Goal: Task Accomplishment & Management: Complete application form

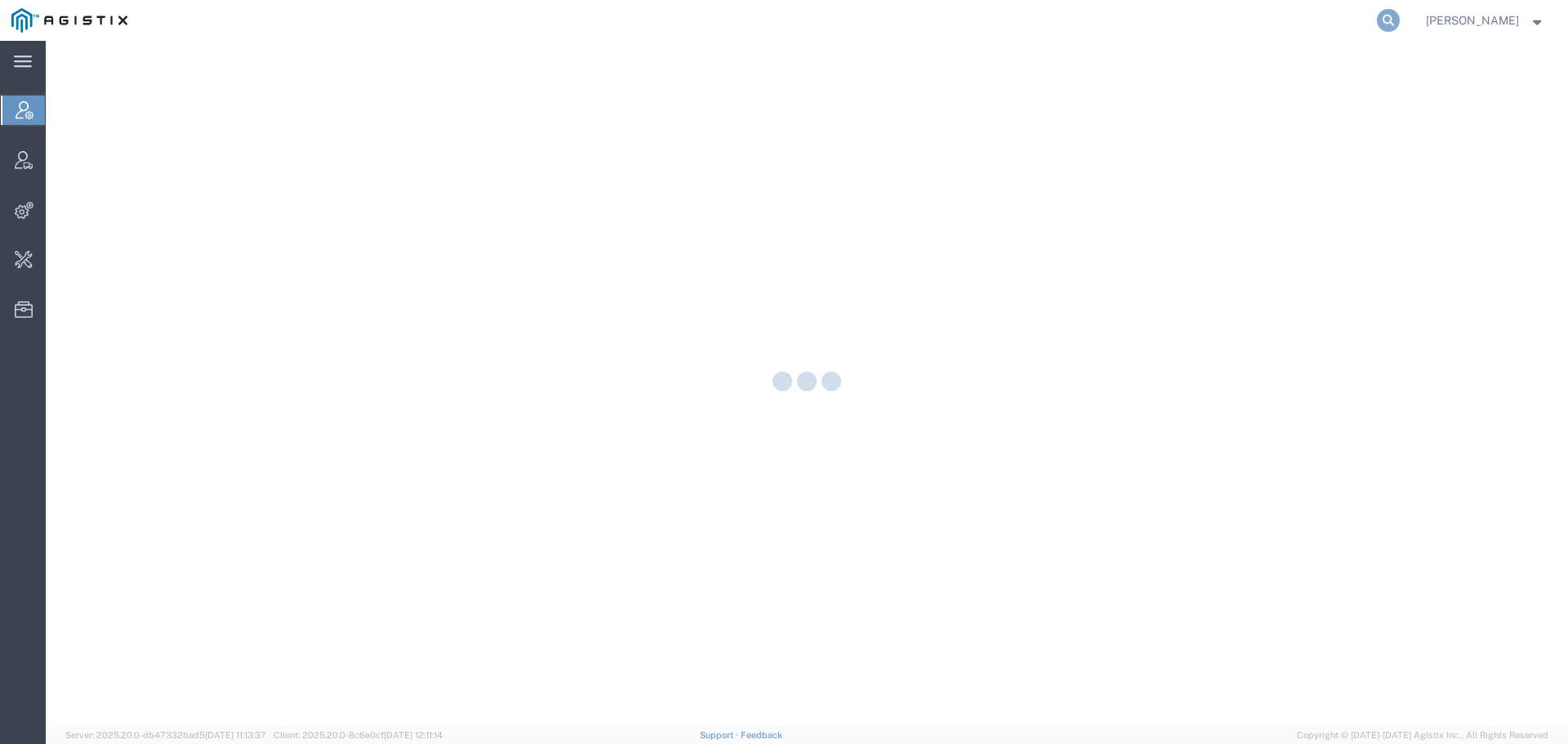
click at [1400, 18] on icon at bounding box center [1388, 20] width 23 height 23
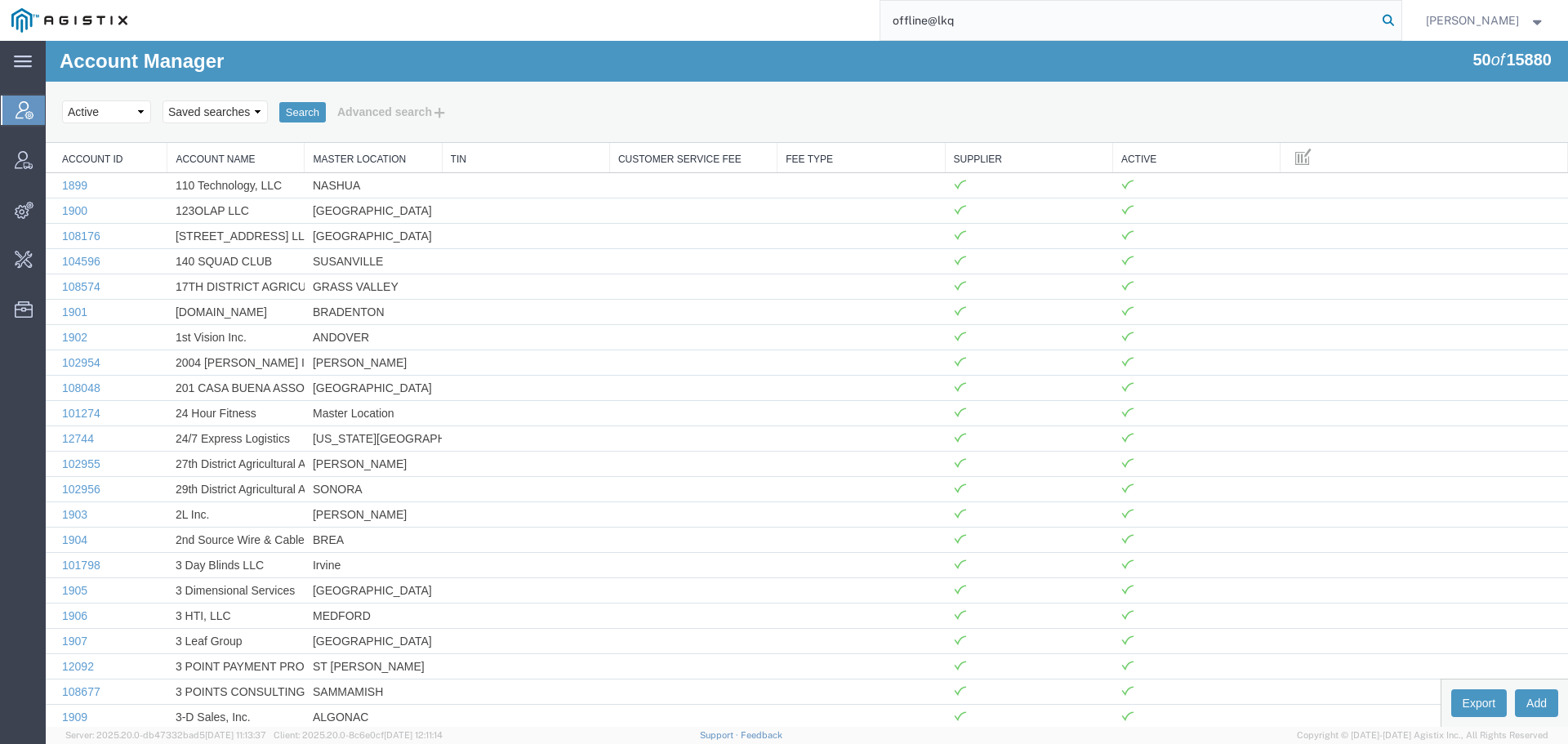
type input "offline@lkq"
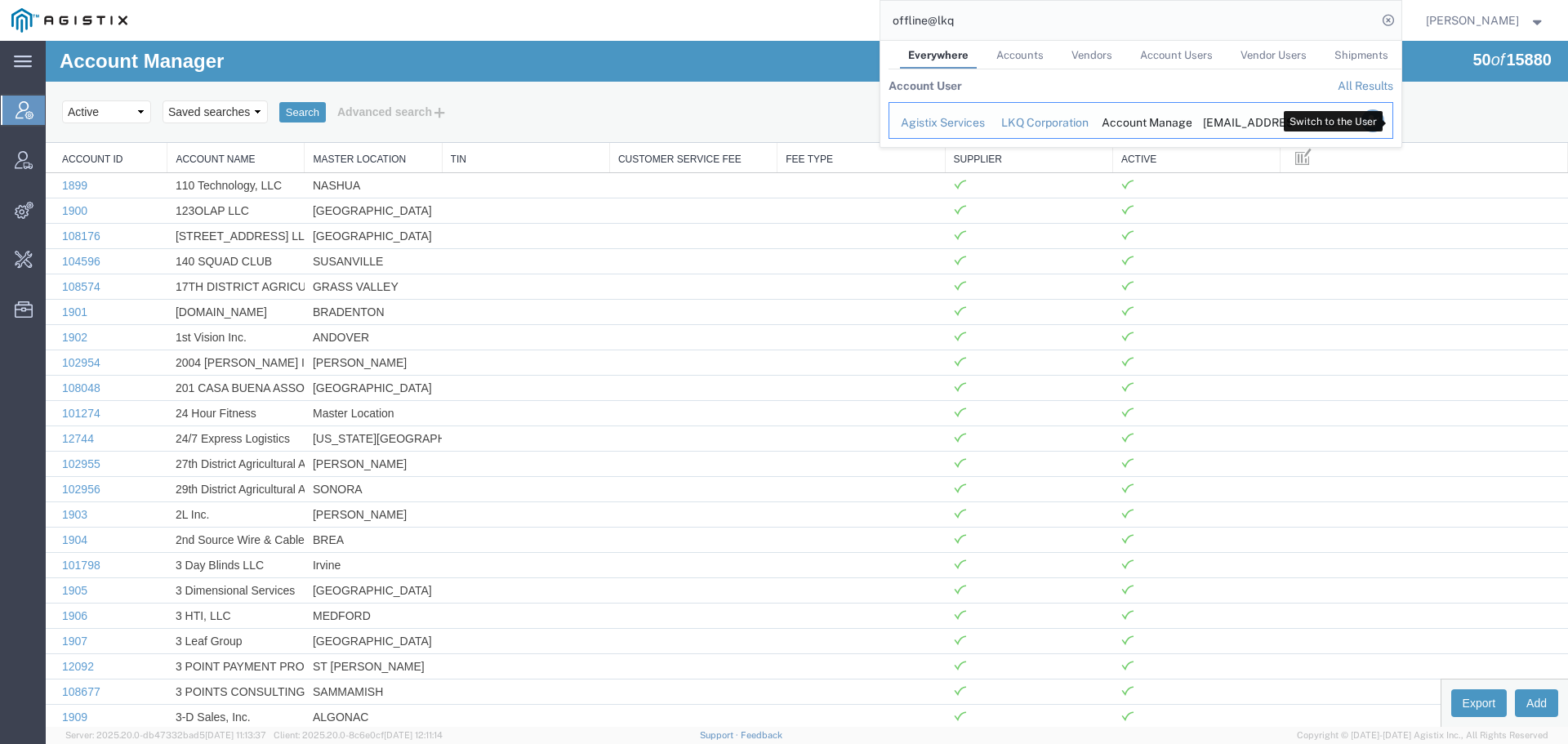
click at [1383, 122] on icon "Search Results" at bounding box center [1371, 120] width 23 height 23
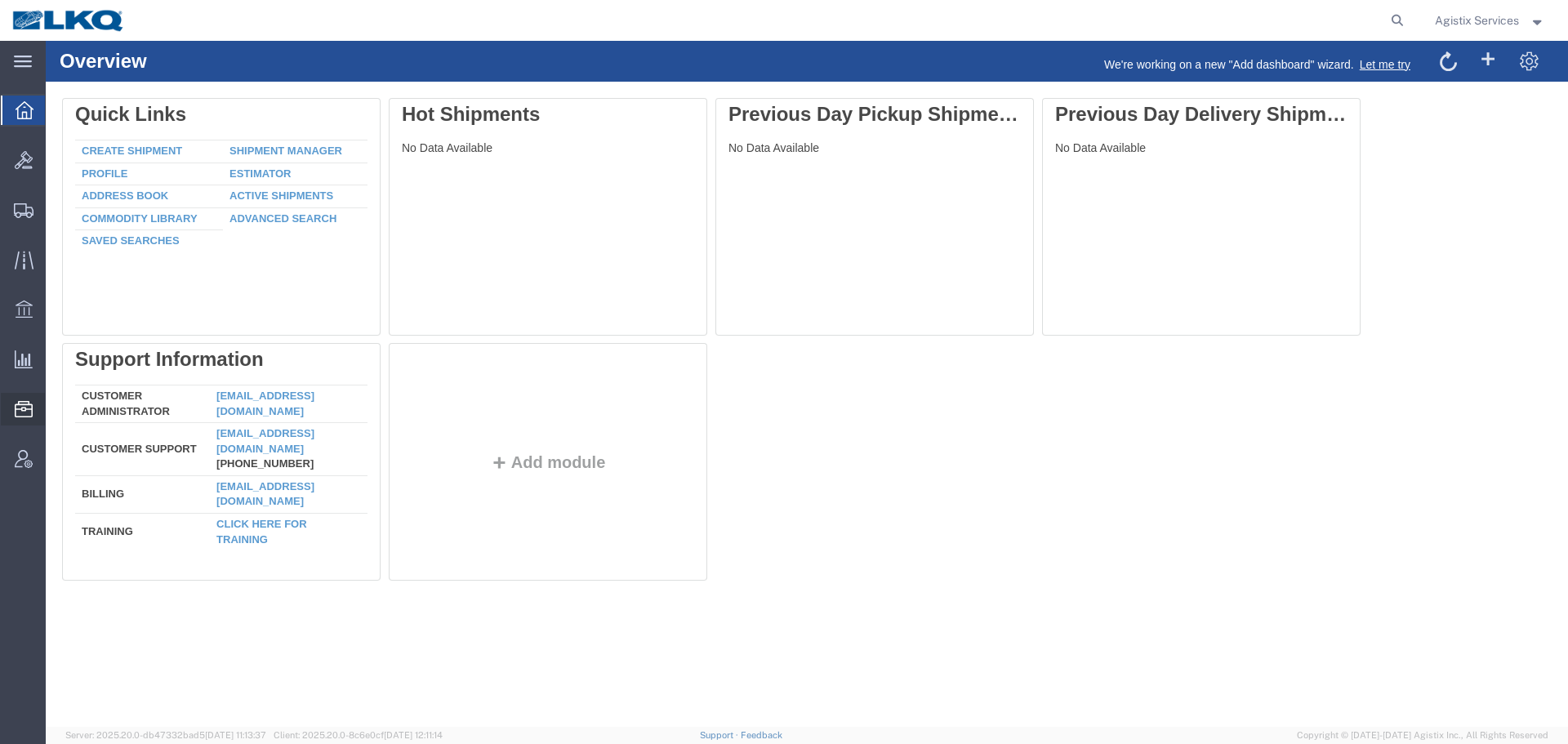
click at [0, 0] on span "Address Book" at bounding box center [0, 0] width 0 height 0
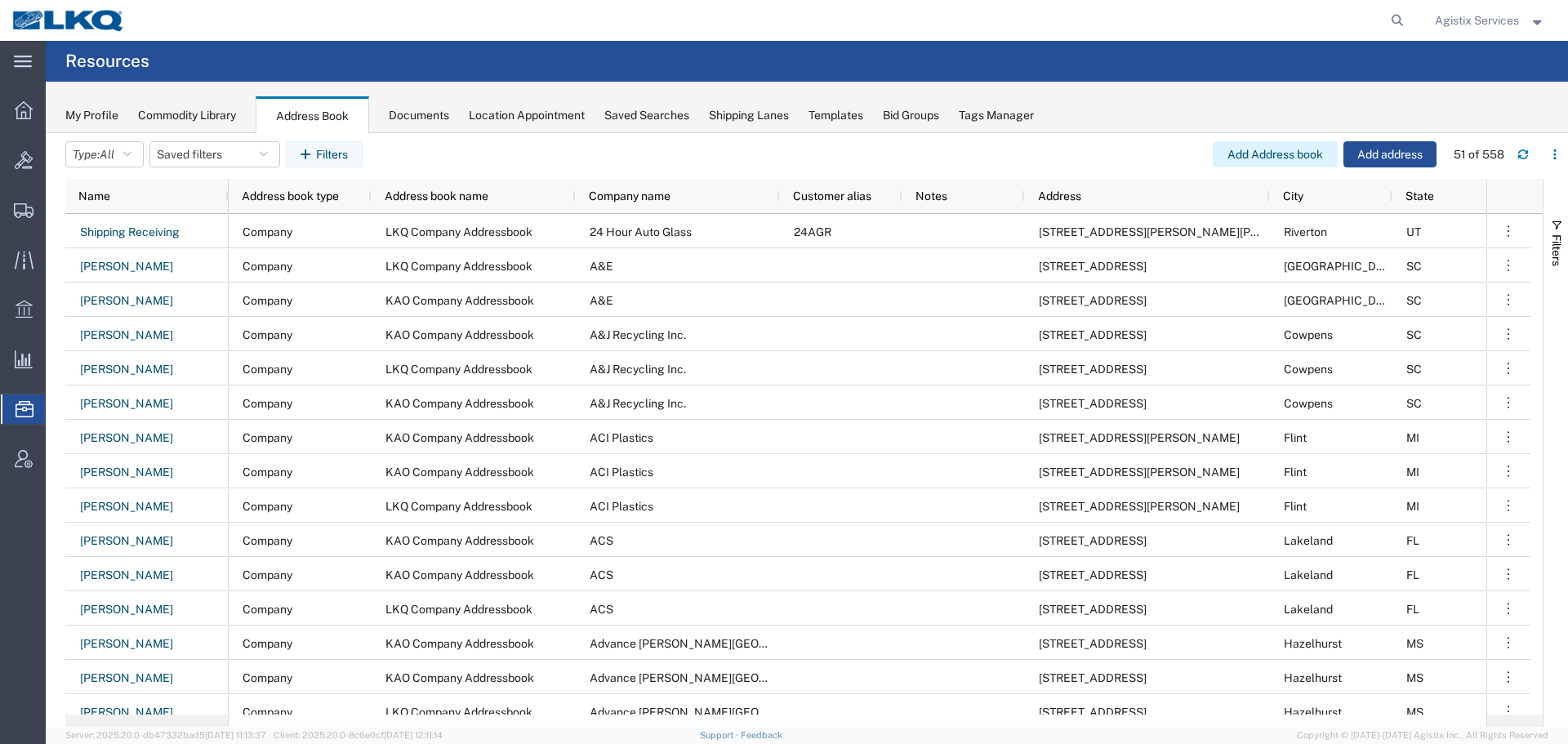
click at [1288, 154] on button "Add Address book" at bounding box center [1275, 154] width 125 height 26
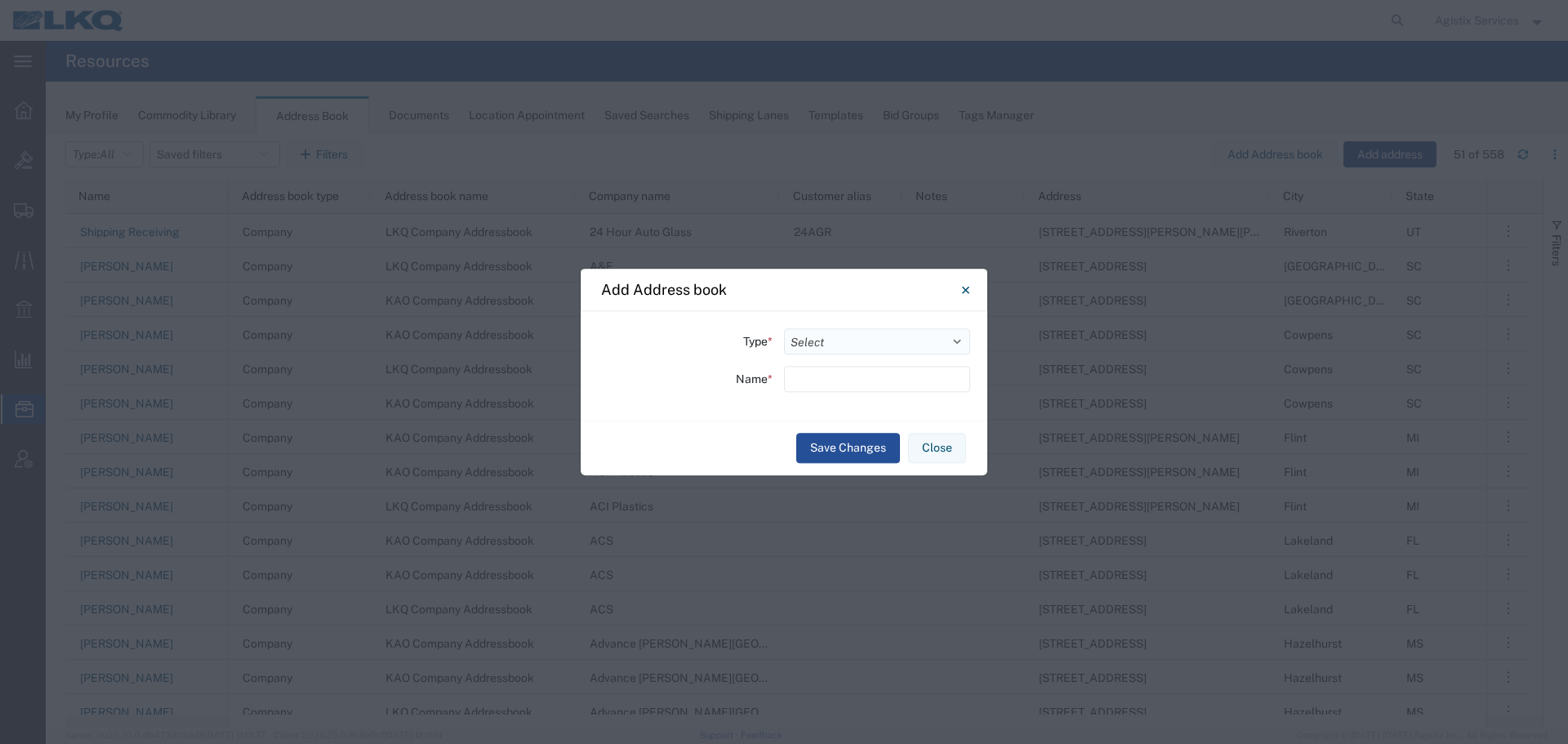
click at [830, 350] on select "Select Location Company Personal Other Shared" at bounding box center [877, 341] width 187 height 26
select select "COMPANY"
click at [784, 328] on select "Select Location Company Personal Other Shared" at bounding box center [877, 341] width 187 height 26
click at [827, 378] on input "text" at bounding box center [877, 378] width 187 height 26
type input "Customers"
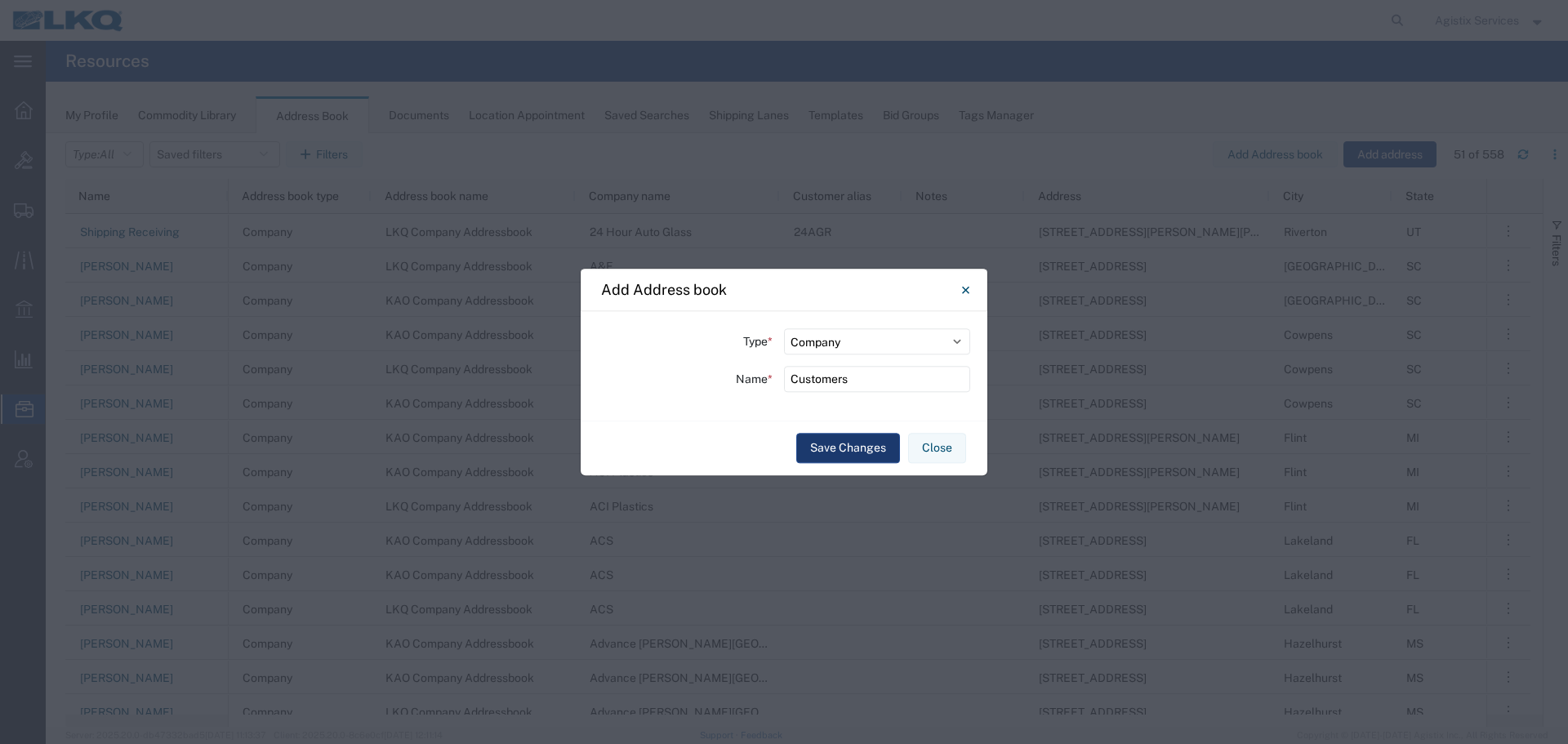
click at [808, 455] on button "Save Changes" at bounding box center [848, 449] width 103 height 31
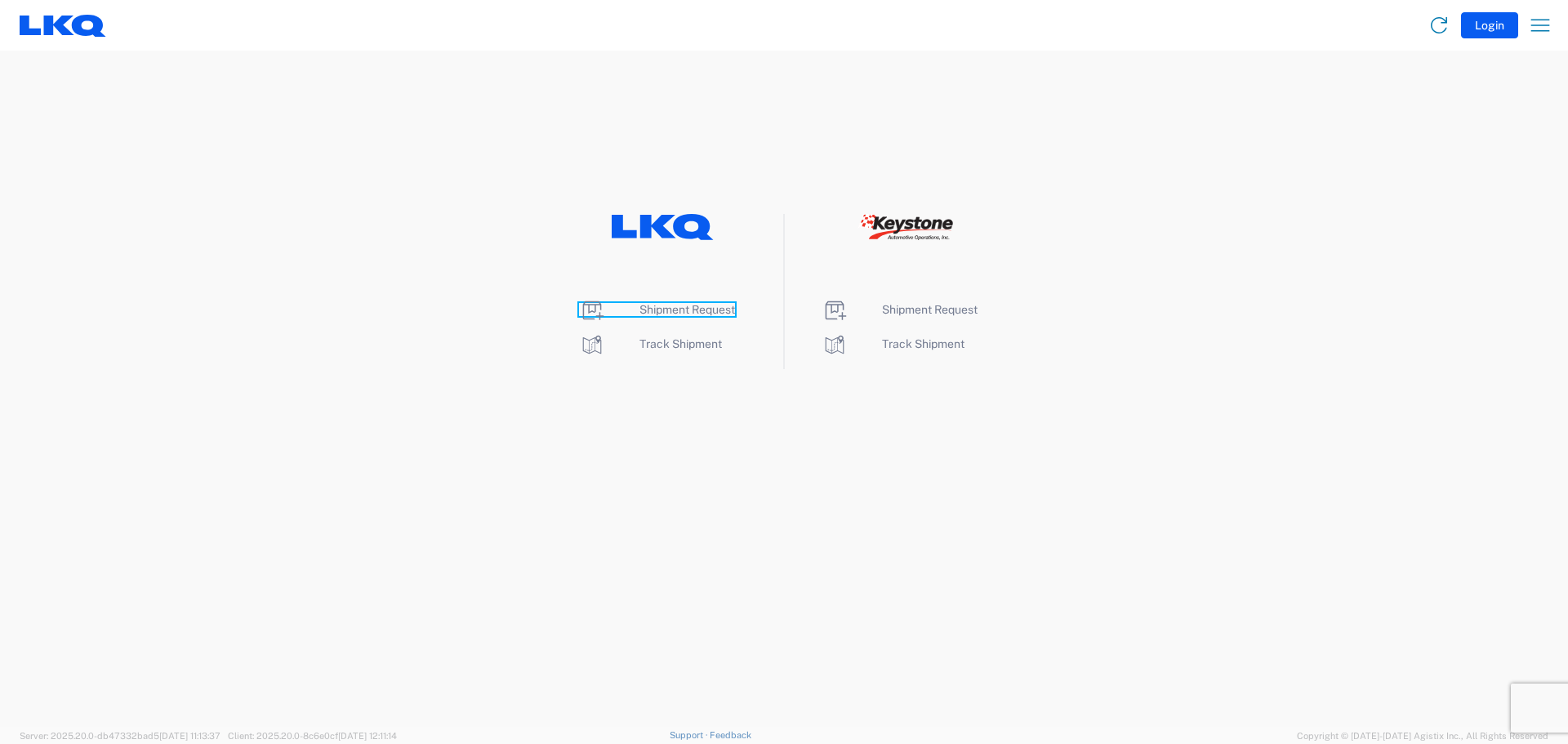
click at [687, 307] on span "Shipment Request" at bounding box center [687, 309] width 96 height 13
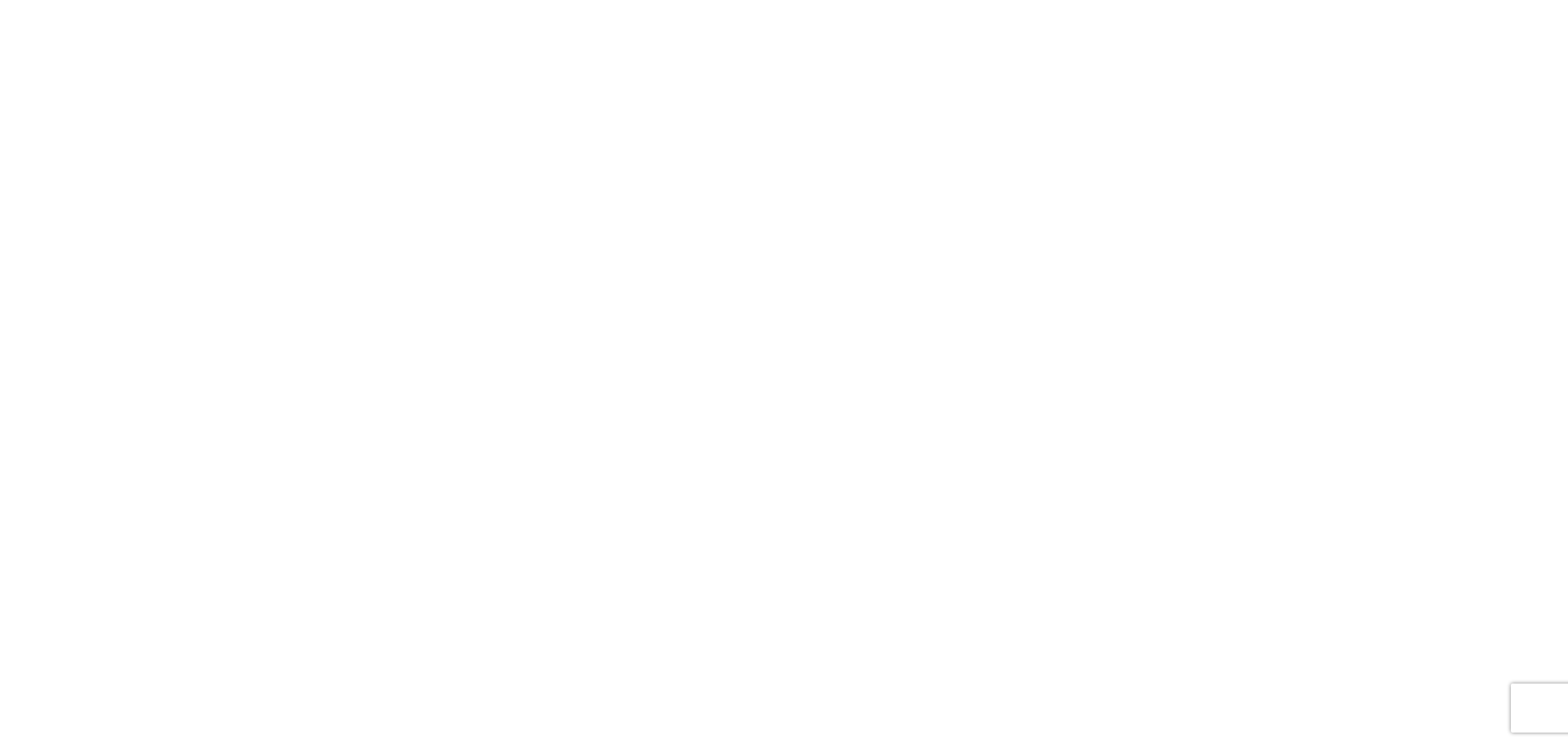
select select "FULL"
select select "LBS"
select select "IN"
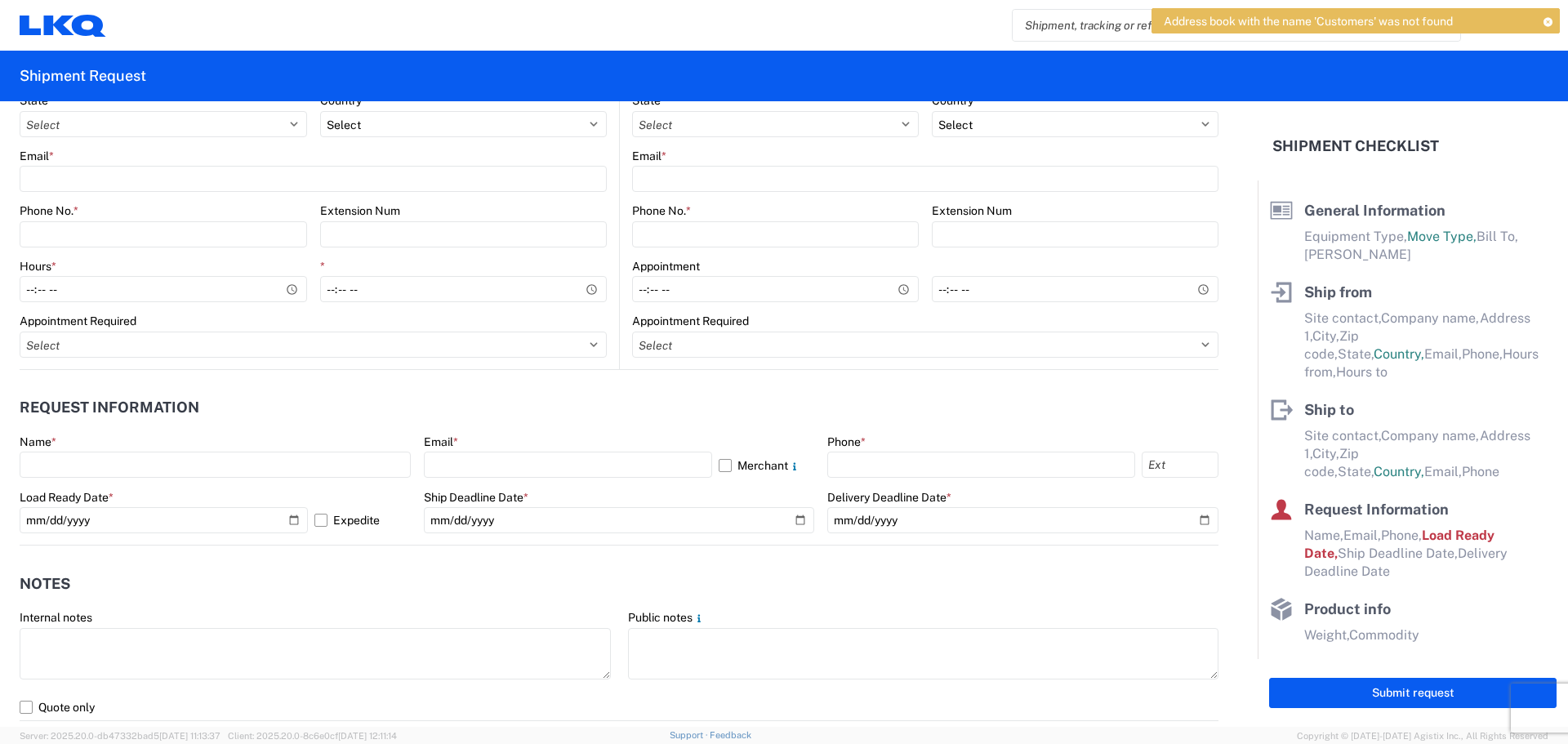
scroll to position [736, 0]
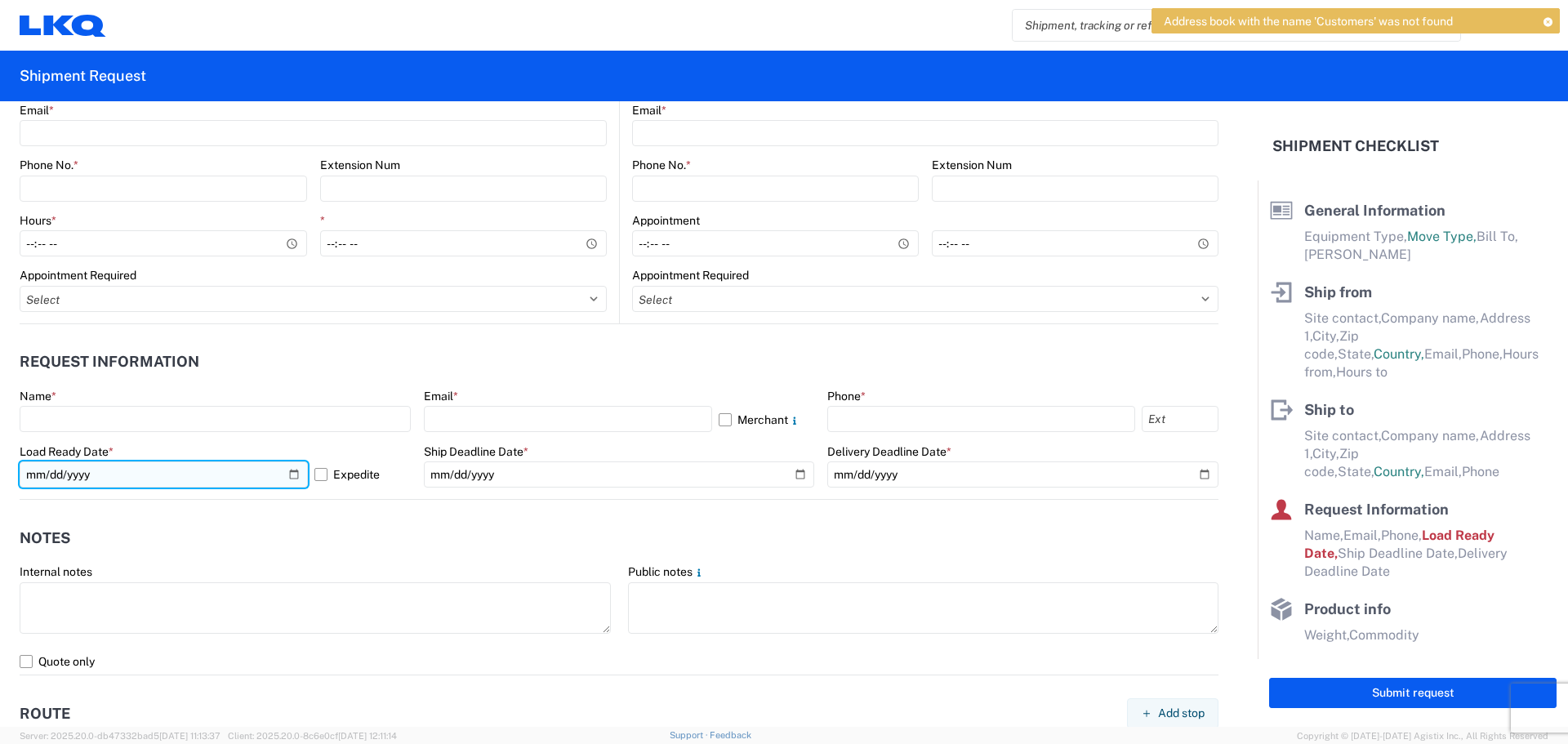
click at [166, 470] on input "[DATE]" at bounding box center [164, 474] width 288 height 26
click at [287, 470] on input "[DATE]" at bounding box center [164, 474] width 288 height 26
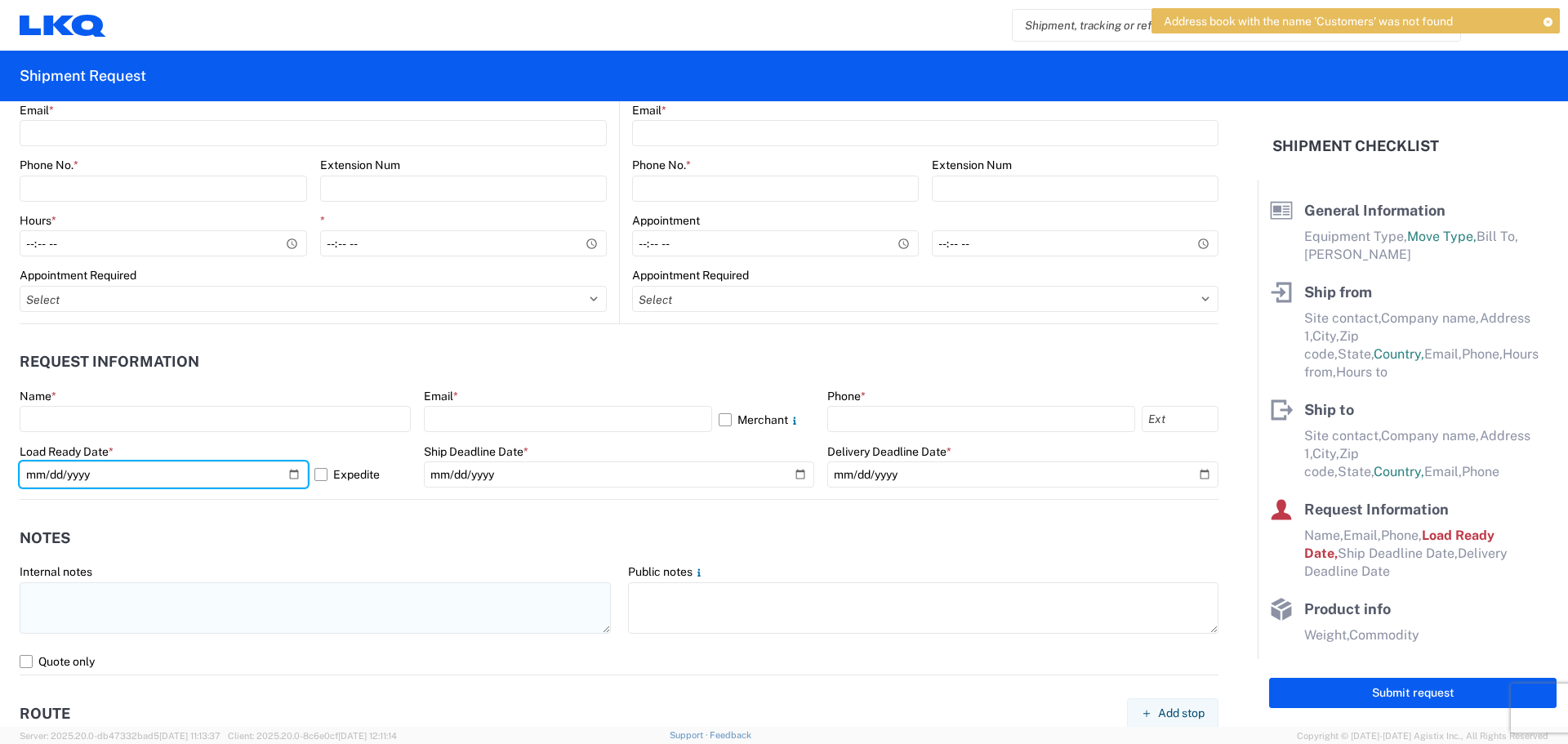
type input "2025-10-06"
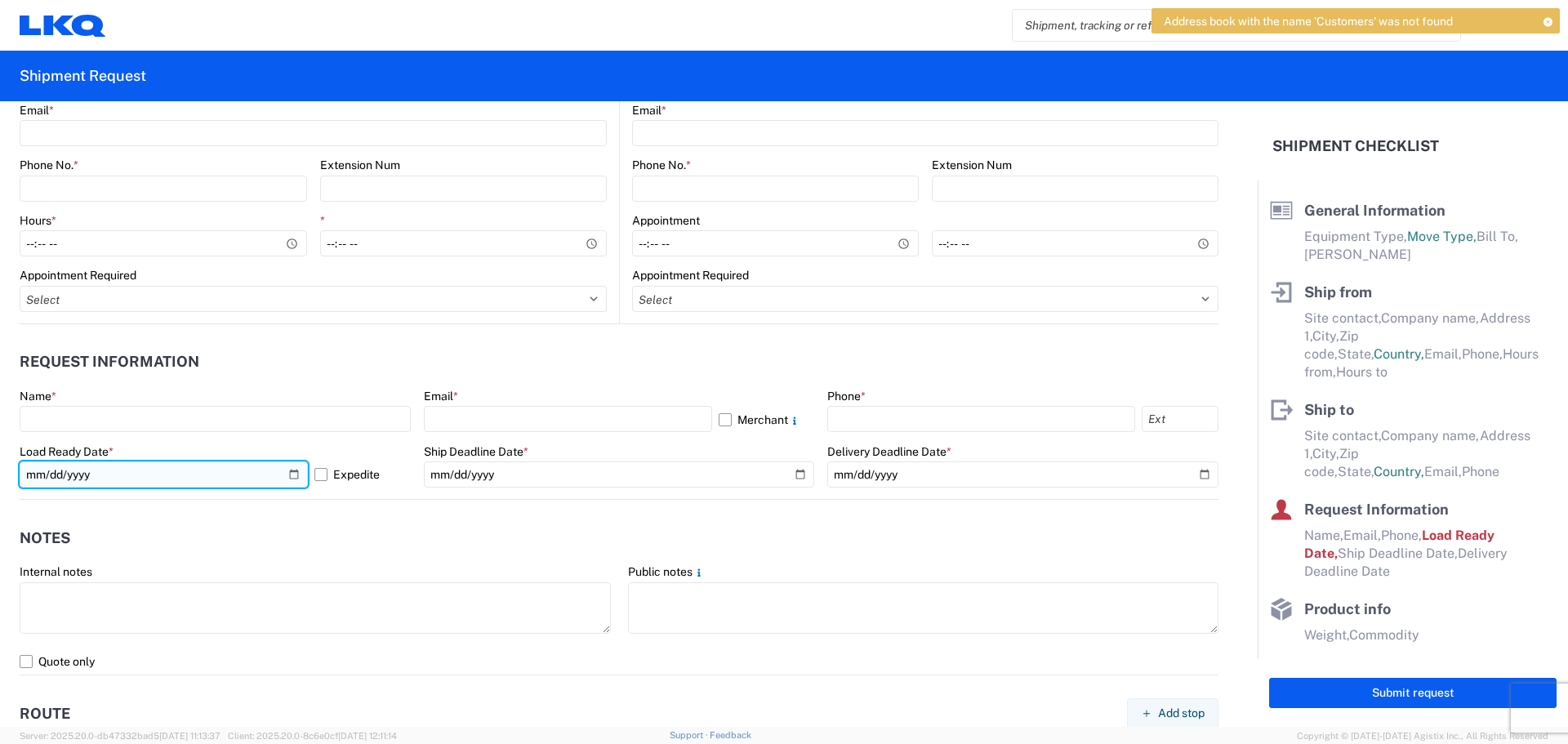
click at [170, 486] on input "2025-10-06" at bounding box center [164, 474] width 288 height 26
click at [147, 465] on input "2025-10-06" at bounding box center [164, 474] width 288 height 26
click at [286, 475] on input "2025-10-06" at bounding box center [164, 474] width 288 height 26
click at [120, 462] on input "2025-10-06" at bounding box center [164, 474] width 288 height 26
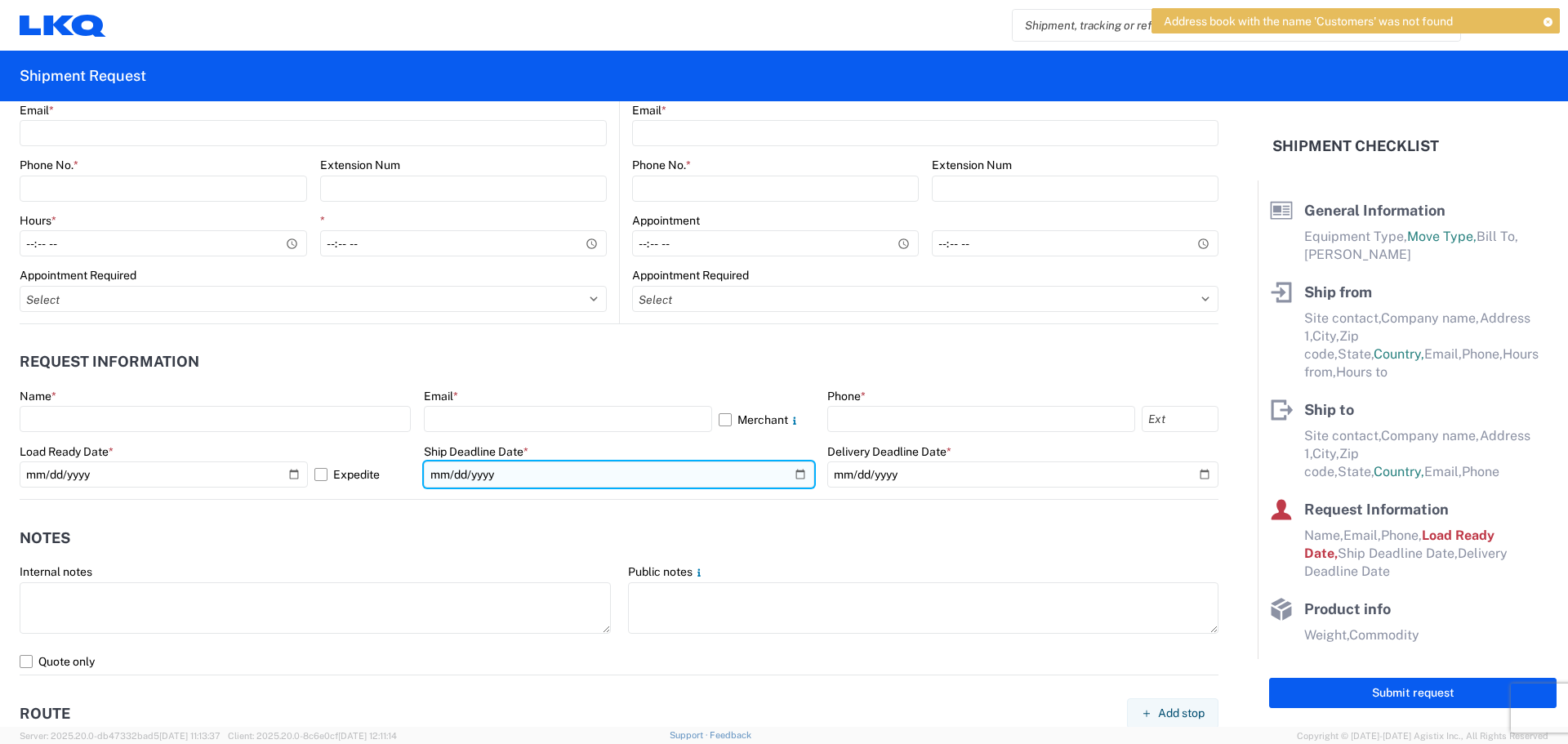
click at [481, 474] on input "date" at bounding box center [619, 474] width 391 height 26
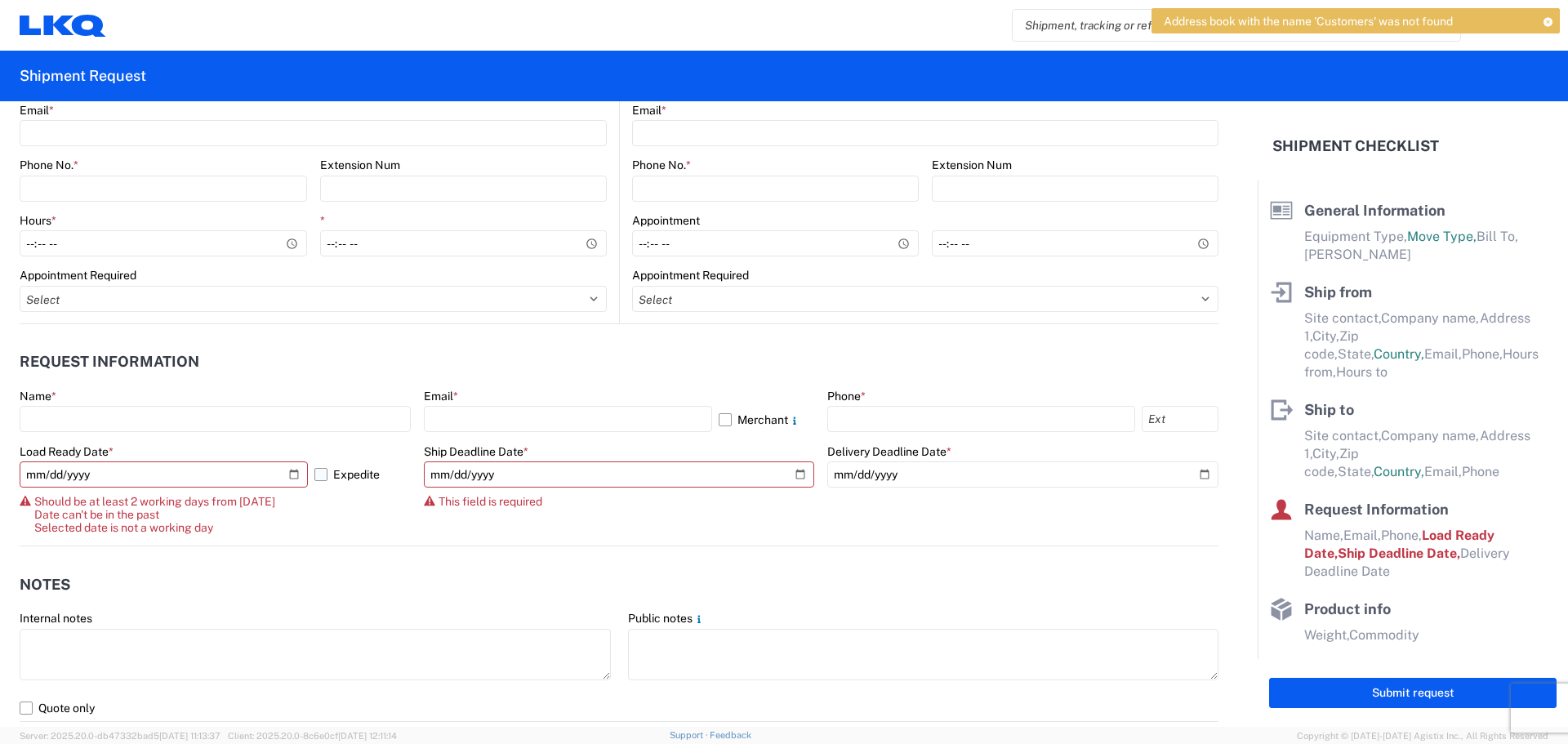
click at [317, 475] on label "Expedite" at bounding box center [363, 474] width 97 height 26
click at [0, 0] on input "Expedite" at bounding box center [0, 0] width 0 height 0
click at [110, 476] on input "2025-10-06" at bounding box center [164, 474] width 288 height 26
click at [62, 478] on input "2025-10-06" at bounding box center [164, 474] width 288 height 26
click at [53, 473] on input "2025-10-06" at bounding box center [164, 474] width 288 height 26
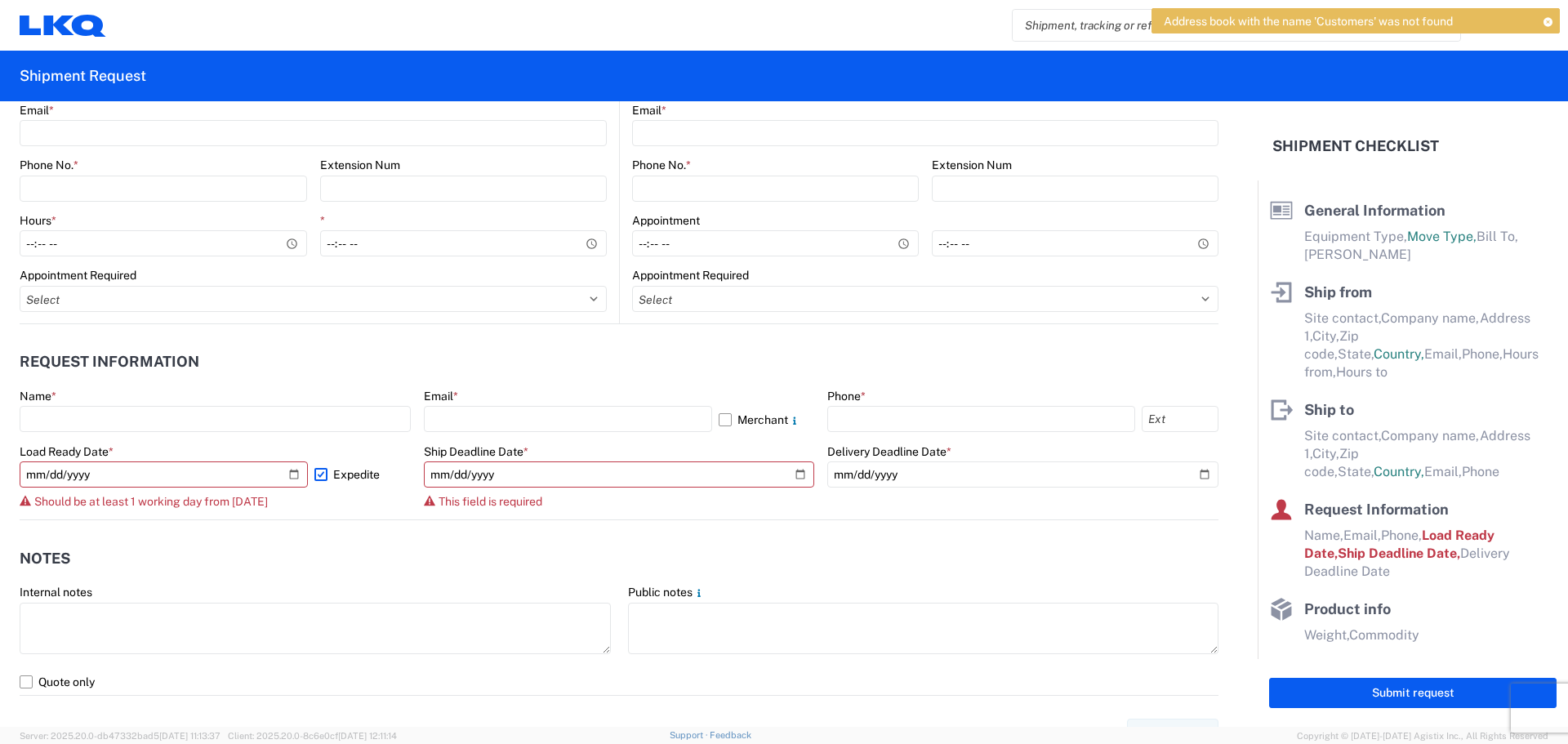
click at [310, 500] on div "Should be at least 1 working day from today" at bounding box center [215, 501] width 391 height 13
click at [316, 475] on label "Expedite" at bounding box center [363, 474] width 97 height 26
click at [0, 0] on input "Expedite" at bounding box center [0, 0] width 0 height 0
click at [316, 475] on label "Expedite" at bounding box center [363, 474] width 97 height 26
click at [0, 0] on input "Expedite" at bounding box center [0, 0] width 0 height 0
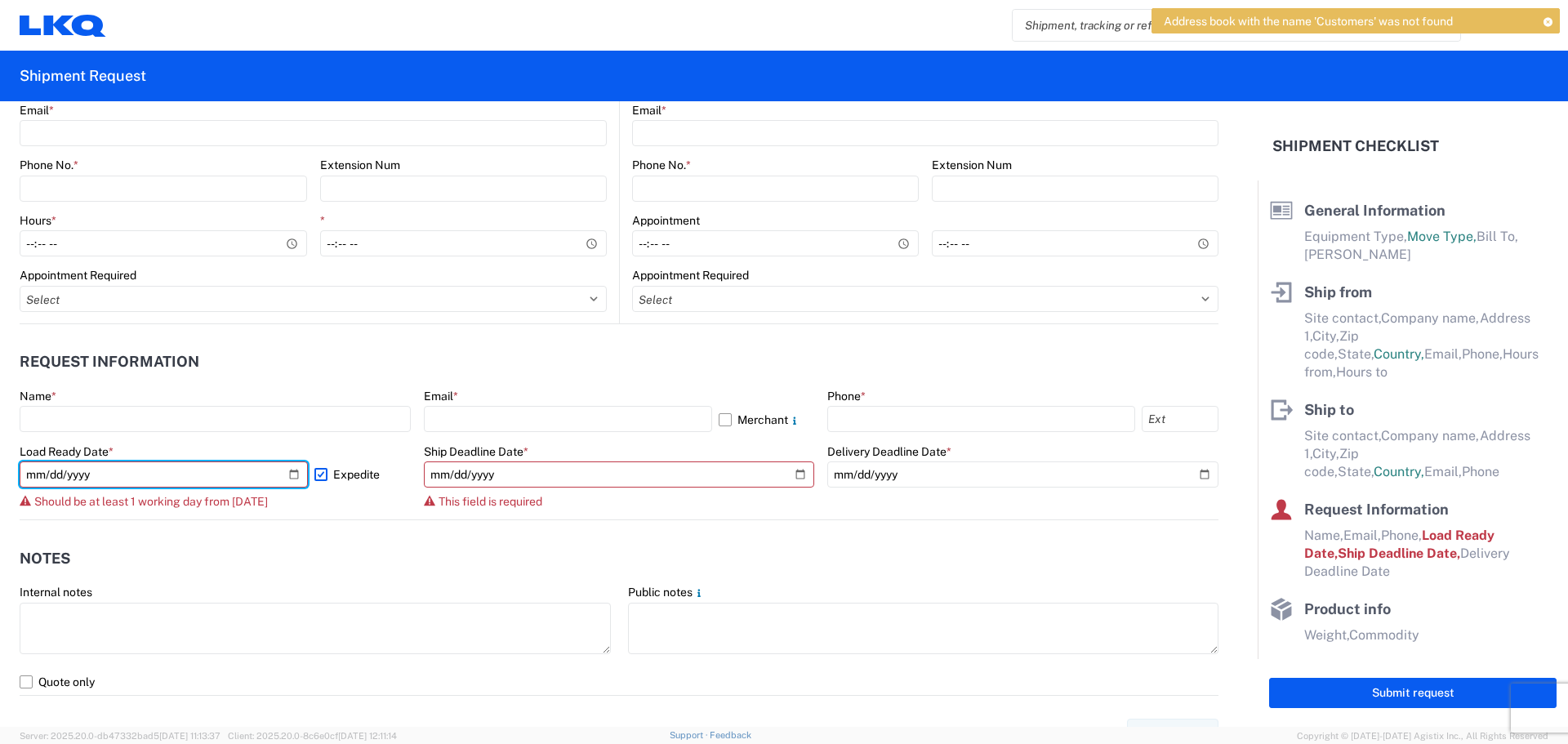
drag, startPoint x: 181, startPoint y: 474, endPoint x: -45, endPoint y: 474, distance: 226.0
click at [0, 474] on html "Address book with the name 'Customers' was not found Home Shipment request Ship…" at bounding box center [784, 372] width 1568 height 744
click at [96, 468] on input "2025-10-07" at bounding box center [164, 474] width 288 height 26
click at [289, 473] on input "2025-10-07" at bounding box center [164, 474] width 288 height 26
type input "[DATE]"
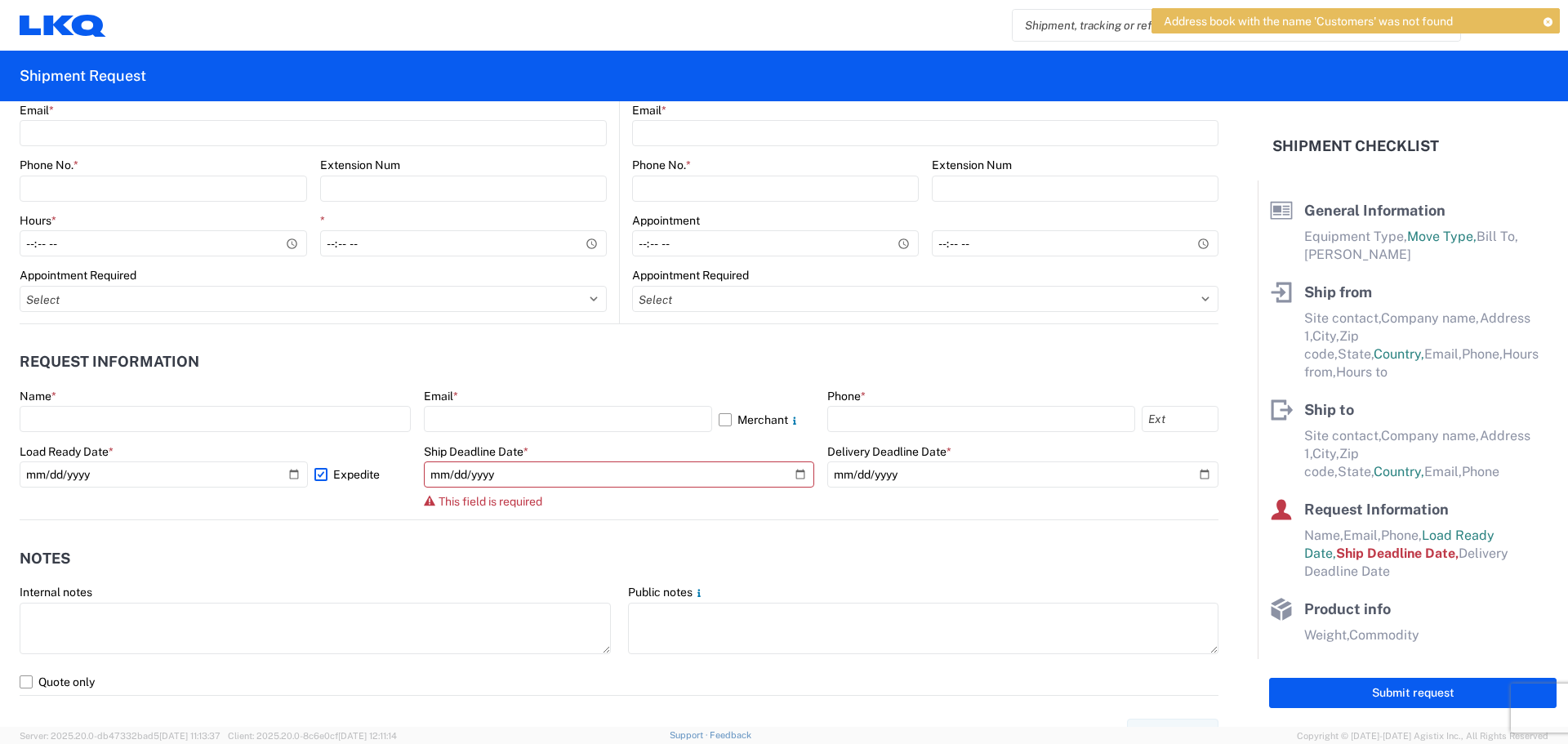
click at [76, 456] on label "Load Ready Date *" at bounding box center [66, 451] width 94 height 14
click at [78, 472] on input "[DATE]" at bounding box center [164, 474] width 288 height 26
click at [320, 477] on label "Expedite" at bounding box center [363, 474] width 97 height 26
click at [0, 0] on input "Expedite" at bounding box center [0, 0] width 0 height 0
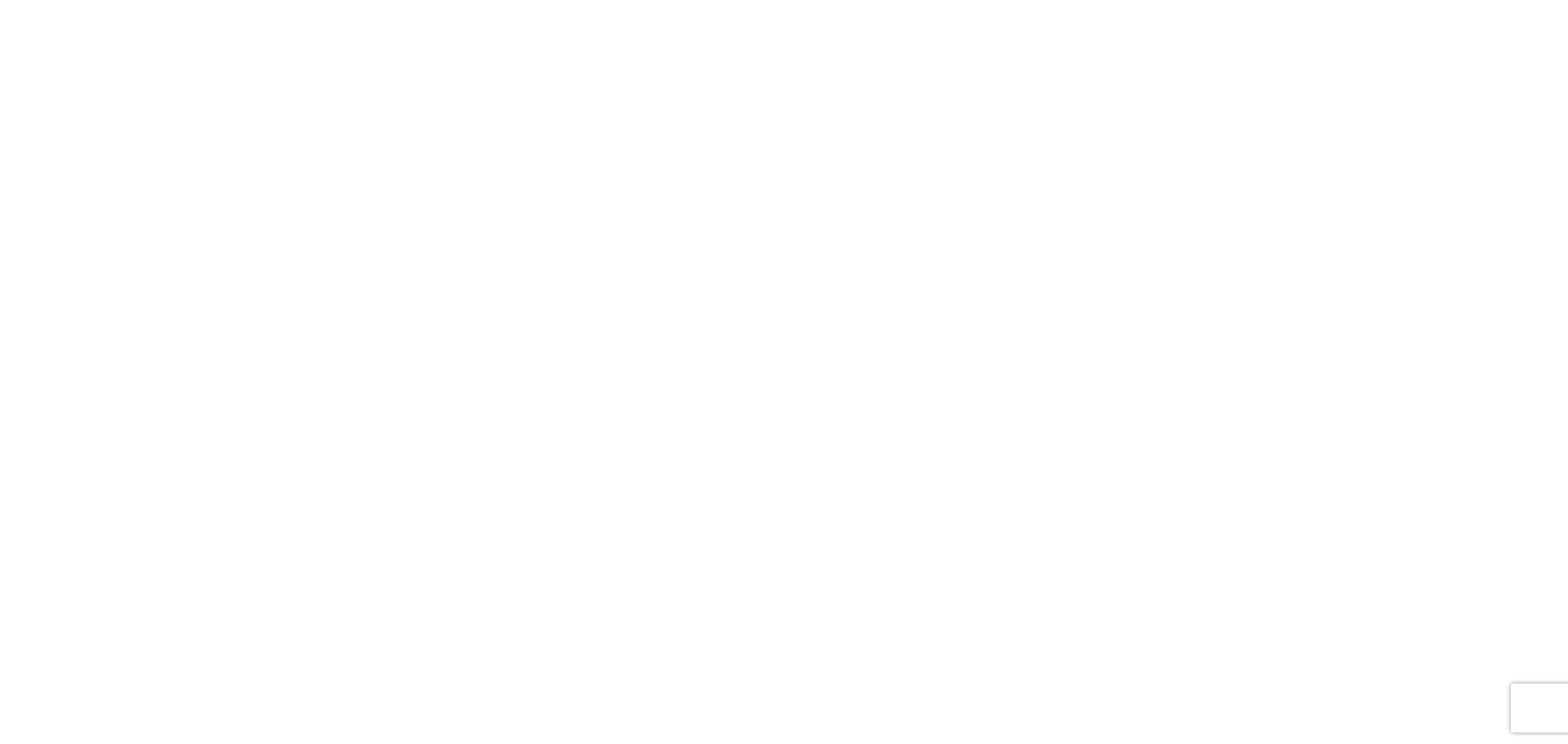
select select "FULL"
select select "LBS"
select select "IN"
